Goal: Obtain resource: Obtain resource

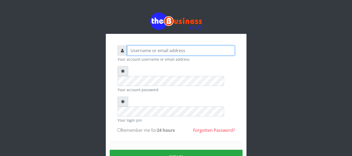
type input "[EMAIL_ADDRESS][DOMAIN_NAME]"
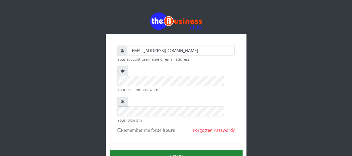
click at [174, 150] on button "Sign in" at bounding box center [176, 156] width 133 height 13
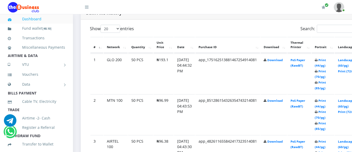
scroll to position [272, 0]
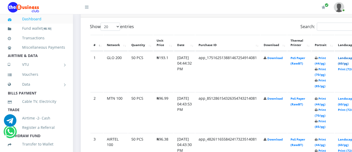
click at [347, 60] on link "Landscape (60/pg)" at bounding box center [346, 61] width 16 height 10
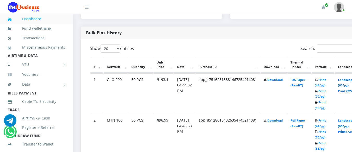
click at [349, 81] on link "Landscape (60/pg)" at bounding box center [346, 83] width 16 height 10
click at [348, 80] on link "Landscape (60/pg)" at bounding box center [346, 83] width 16 height 10
click at [349, 122] on link "Landscape (60/pg)" at bounding box center [346, 124] width 16 height 10
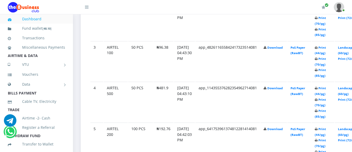
scroll to position [384, 0]
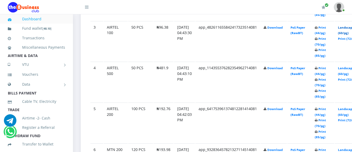
click at [346, 27] on link "Landscape (60/pg)" at bounding box center [346, 31] width 16 height 10
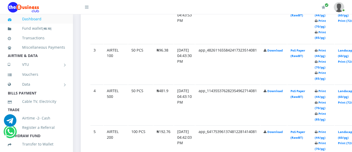
scroll to position [384, 0]
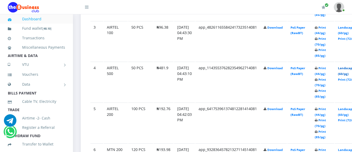
click at [348, 69] on link "Landscape (60/pg)" at bounding box center [346, 71] width 16 height 10
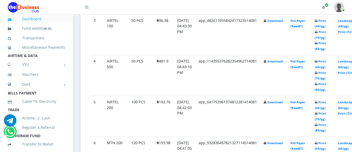
scroll to position [384, 0]
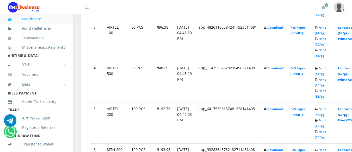
click at [349, 109] on link "Landscape (60/pg)" at bounding box center [346, 112] width 16 height 10
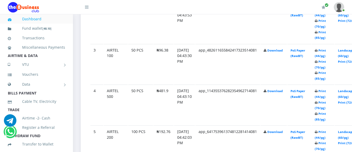
scroll to position [384, 0]
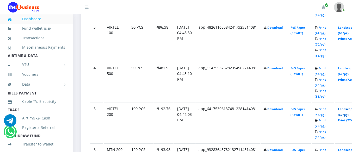
click at [348, 108] on link "Landscape (60/pg)" at bounding box center [346, 112] width 16 height 10
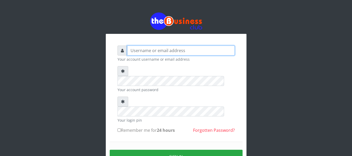
type input "agbitaf2@gmail.com"
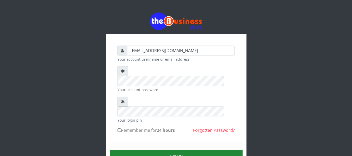
click at [170, 150] on button "Sign in" at bounding box center [176, 156] width 133 height 13
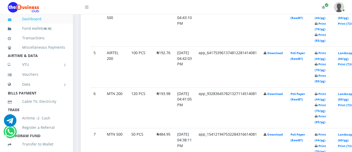
scroll to position [445, 0]
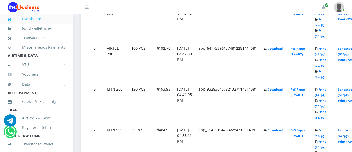
click at [349, 128] on link "Landscape (60/pg)" at bounding box center [346, 133] width 16 height 10
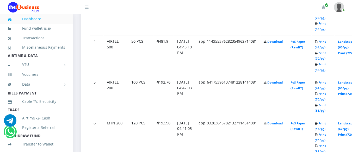
scroll to position [415, 0]
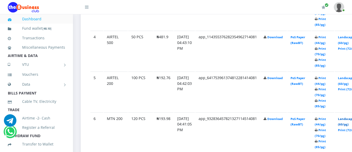
click at [348, 119] on link "Landscape (60/pg)" at bounding box center [346, 122] width 16 height 10
